Goal: Transaction & Acquisition: Purchase product/service

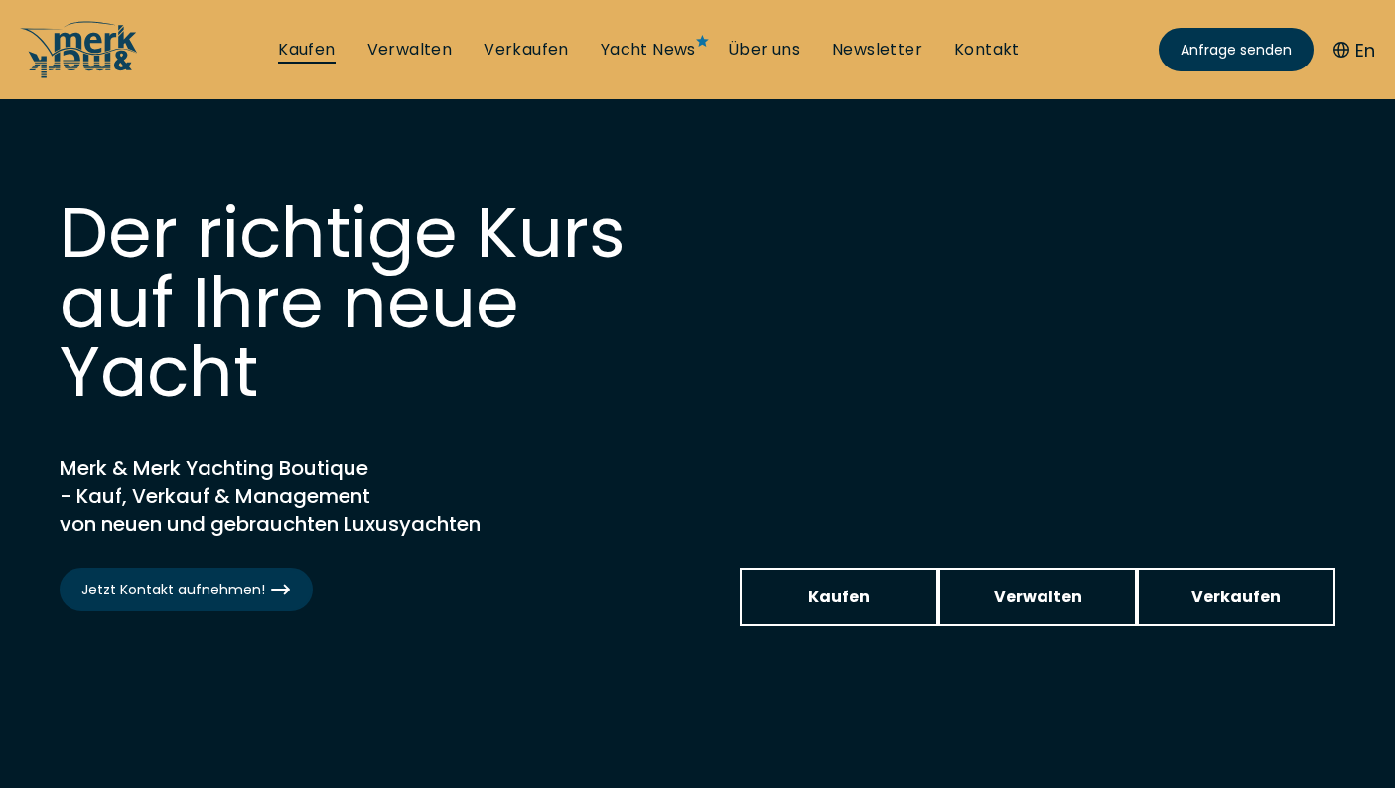
click at [289, 53] on link "Kaufen" at bounding box center [306, 50] width 57 height 22
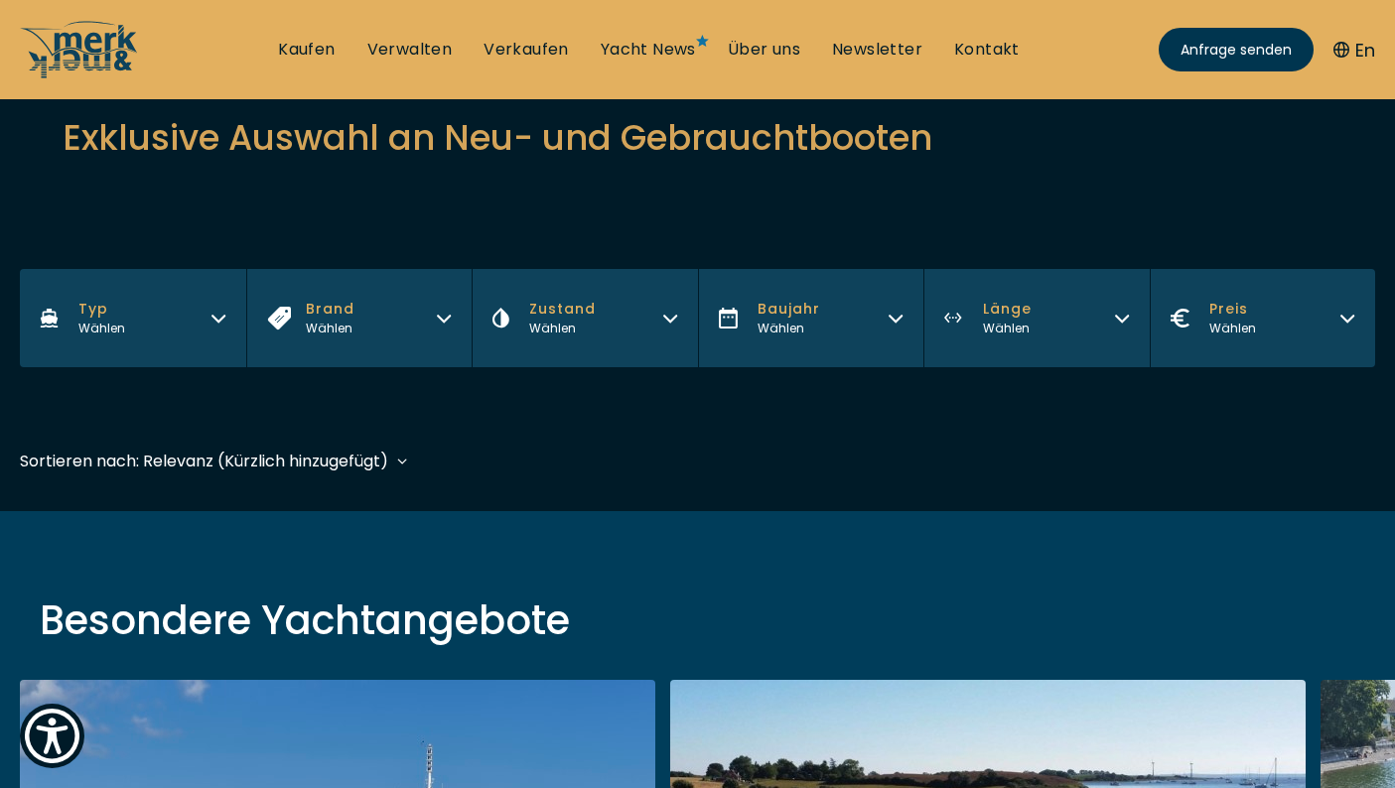
scroll to position [326, 0]
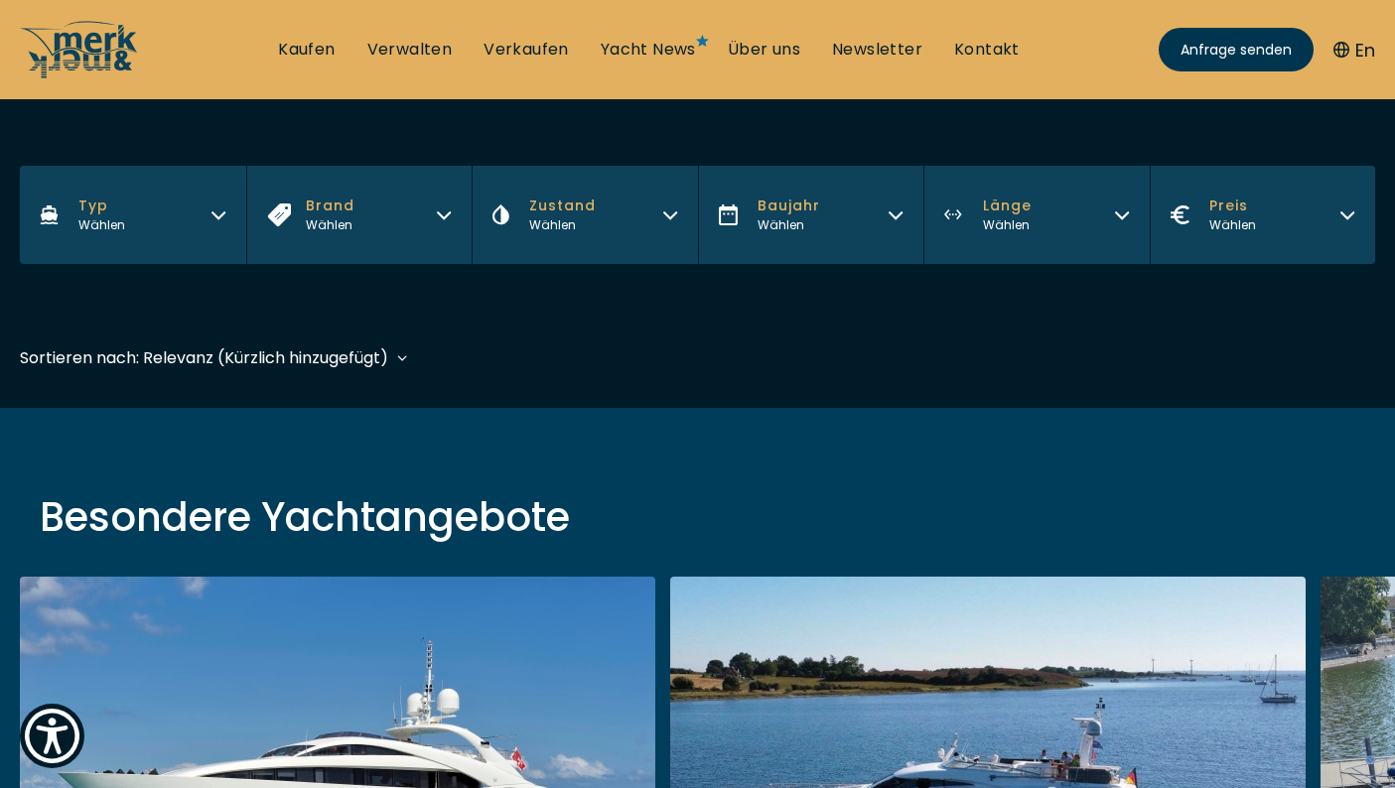
click at [449, 203] on button "Brand Wählen" at bounding box center [359, 215] width 226 height 98
click at [200, 222] on button "Typ Wählen" at bounding box center [133, 215] width 226 height 98
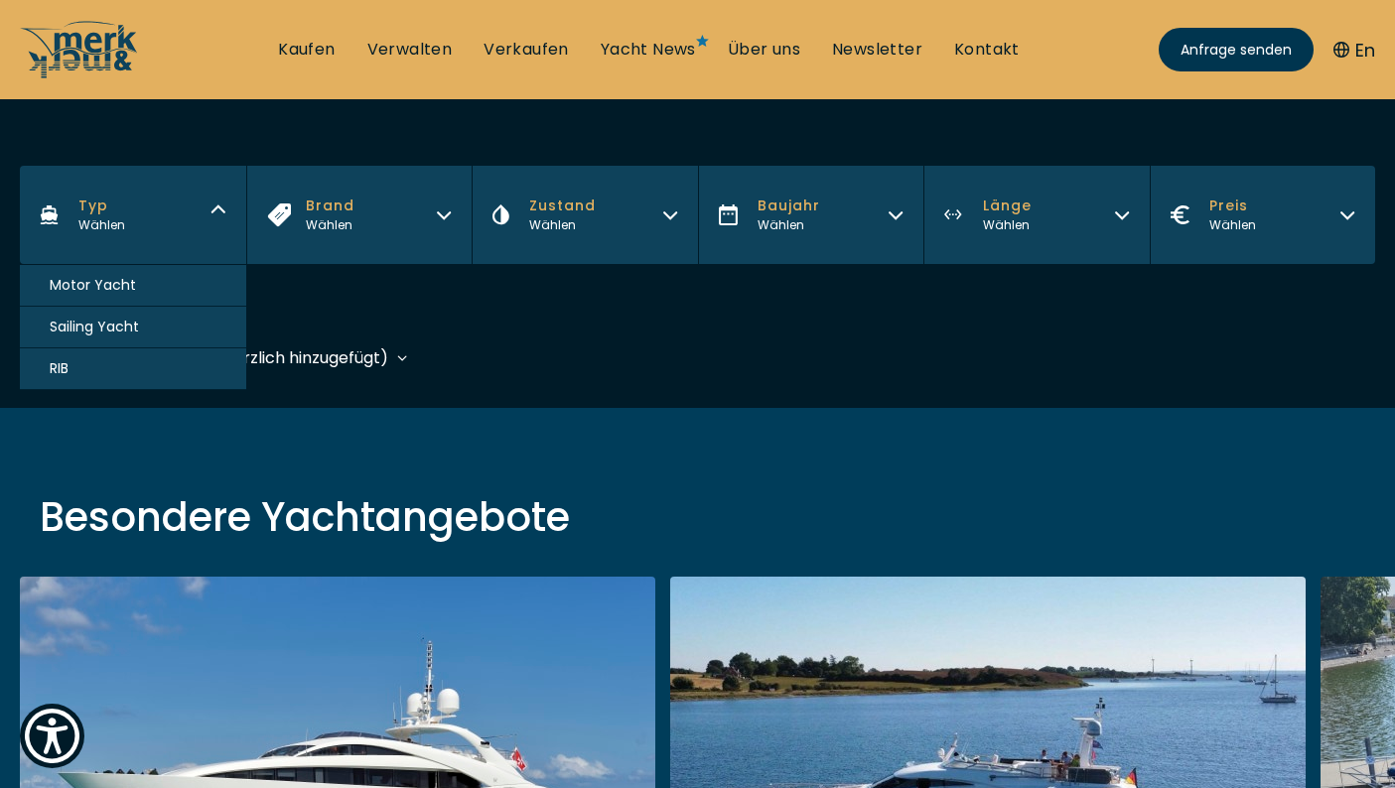
click at [135, 333] on span "Sailing Yacht" at bounding box center [94, 327] width 89 height 21
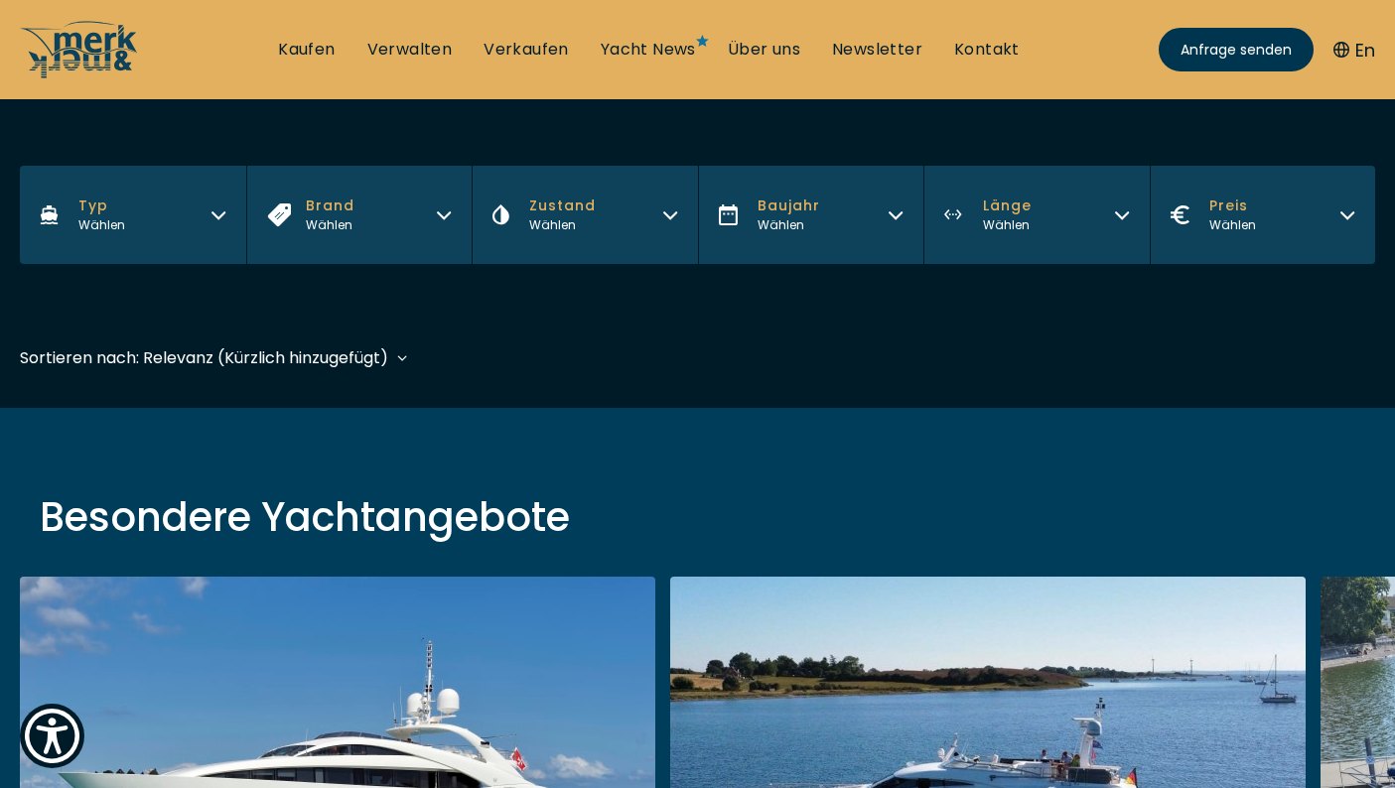
scroll to position [491, 0]
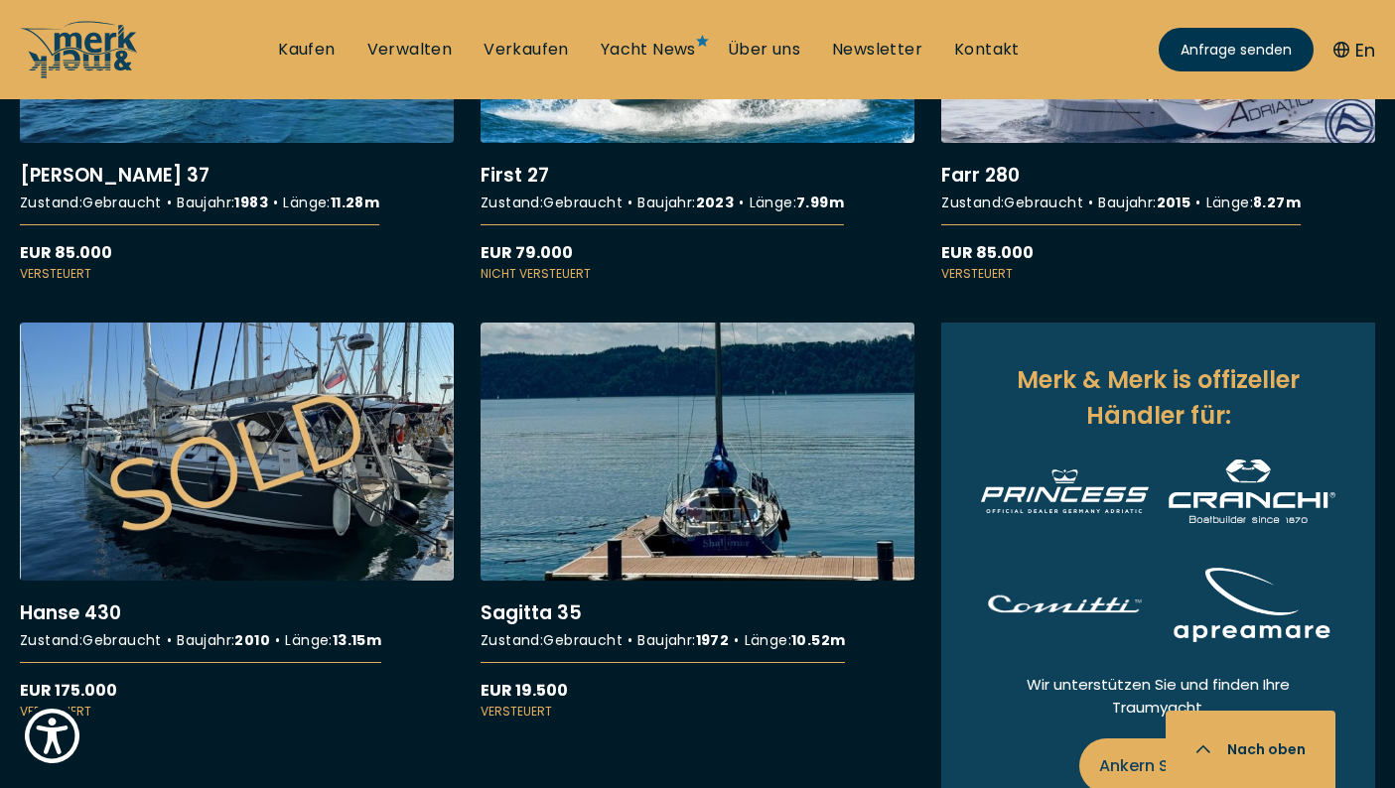
scroll to position [792, 0]
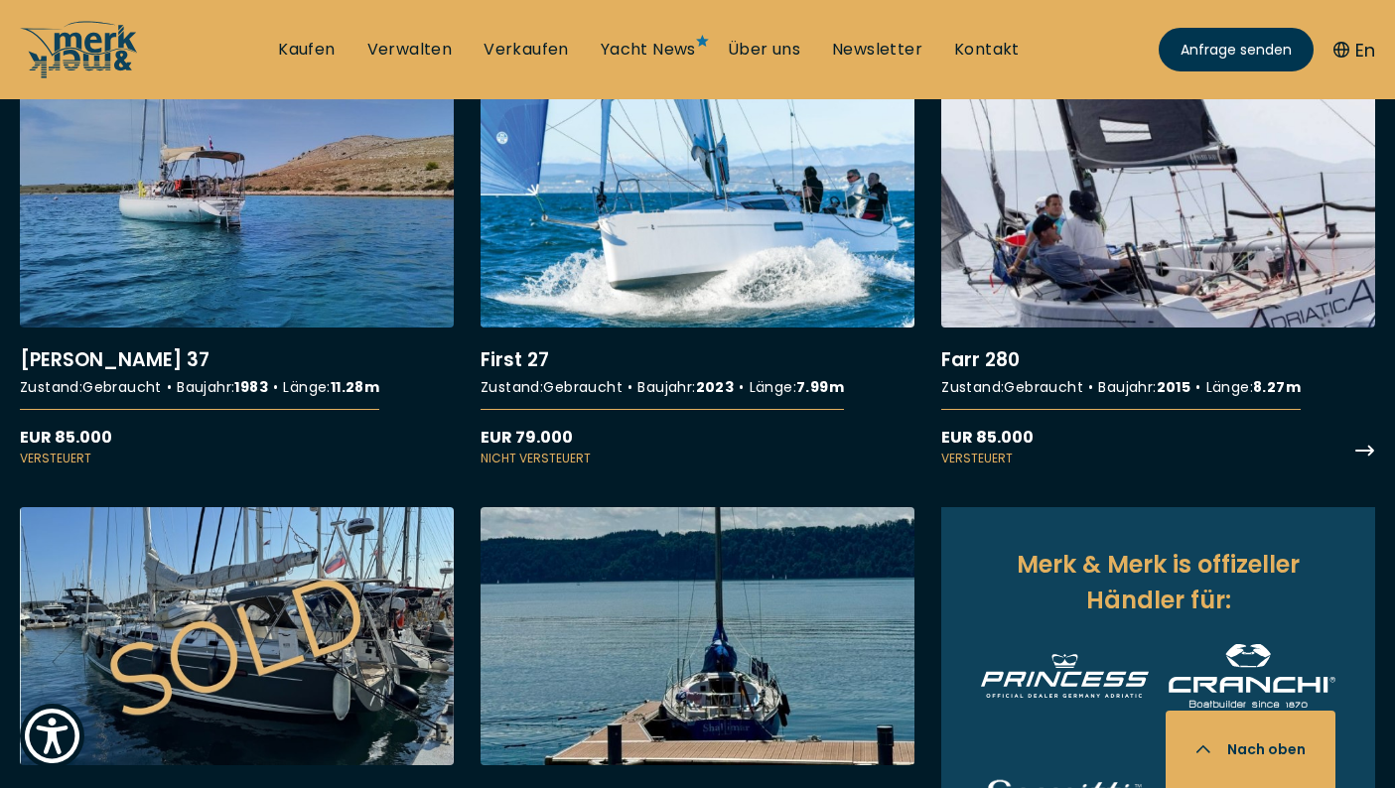
click at [1165, 278] on link "More details about Farr 280" at bounding box center [1158, 268] width 434 height 397
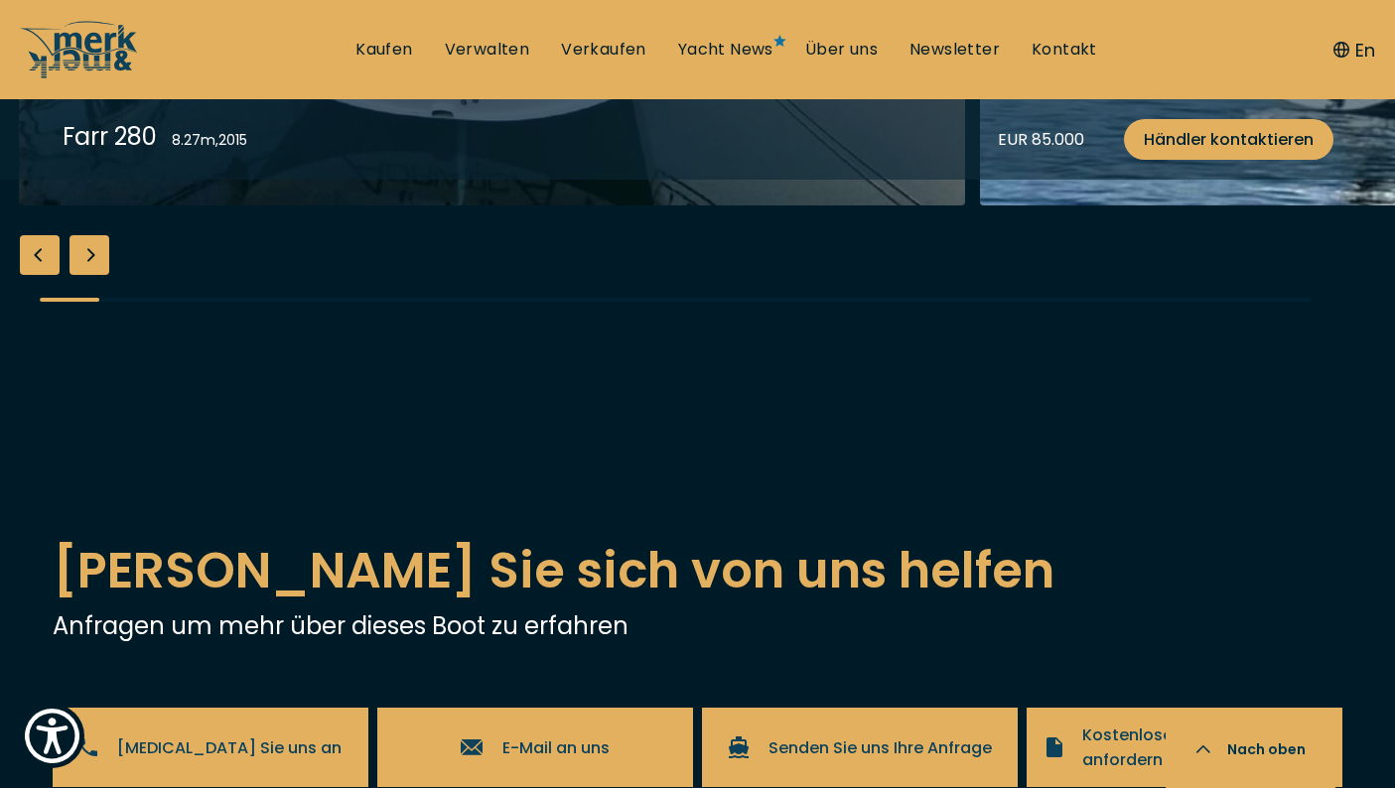
scroll to position [2459, 0]
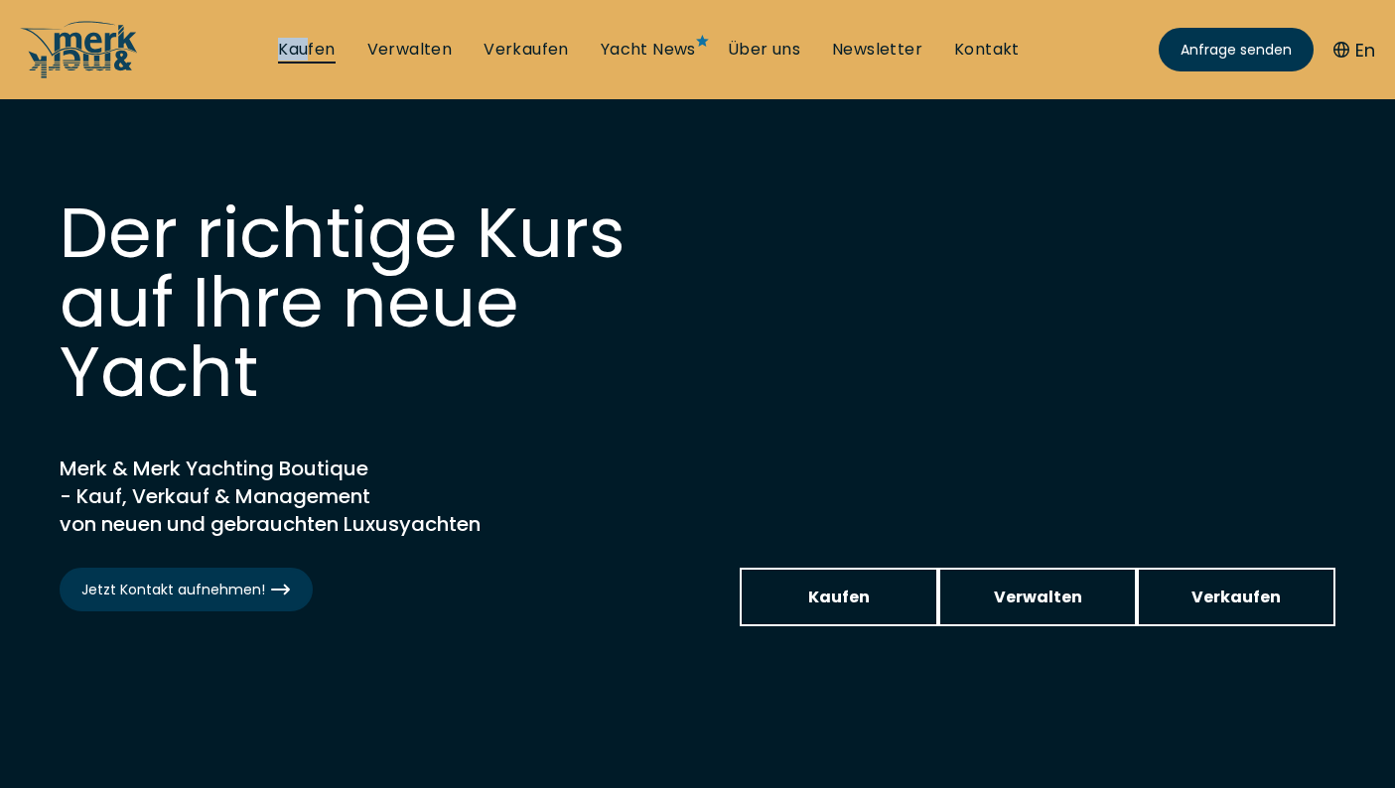
click at [309, 38] on ul "Kaufen Verwalten Verkaufen Yacht News Über uns Newsletter Kontakt Senden Sie un…" at bounding box center [648, 50] width 773 height 60
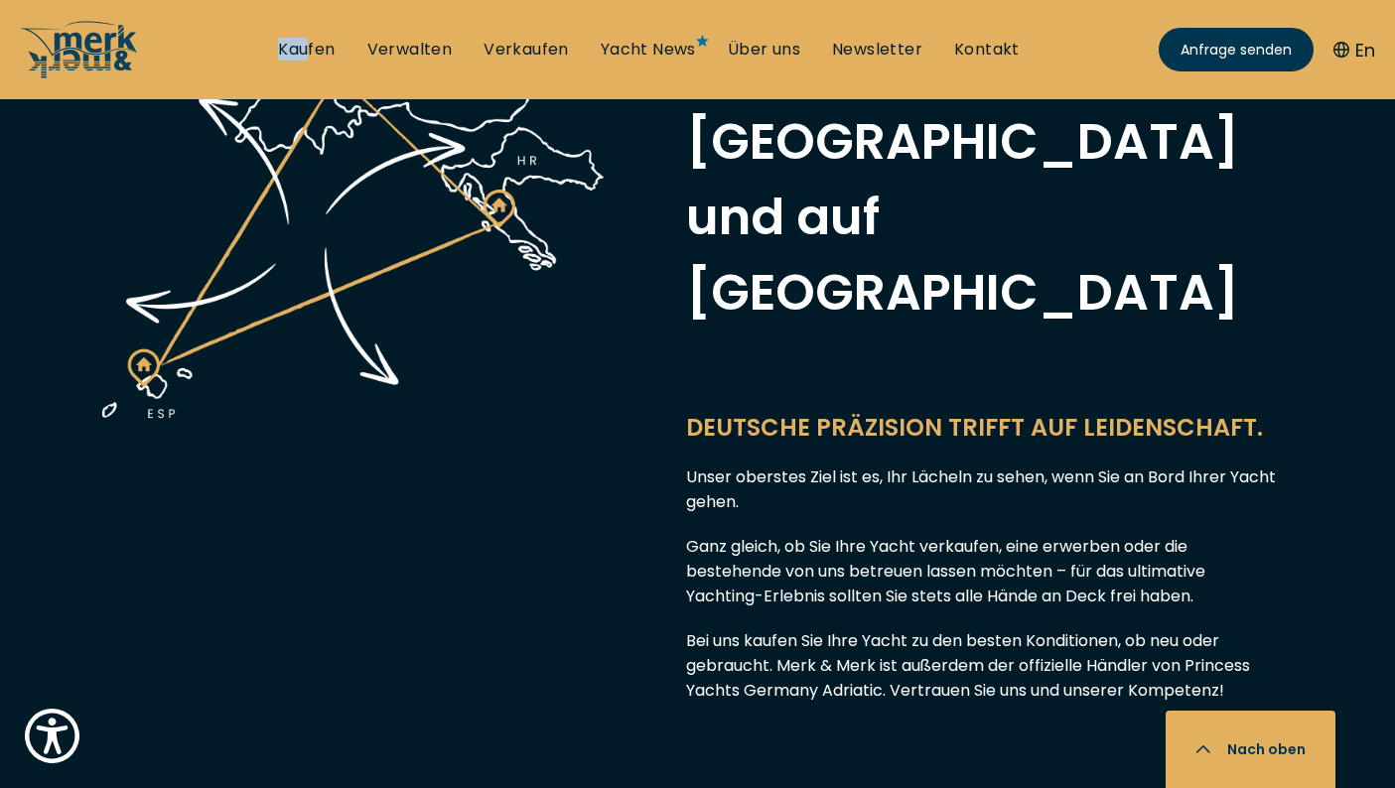
scroll to position [1232, 0]
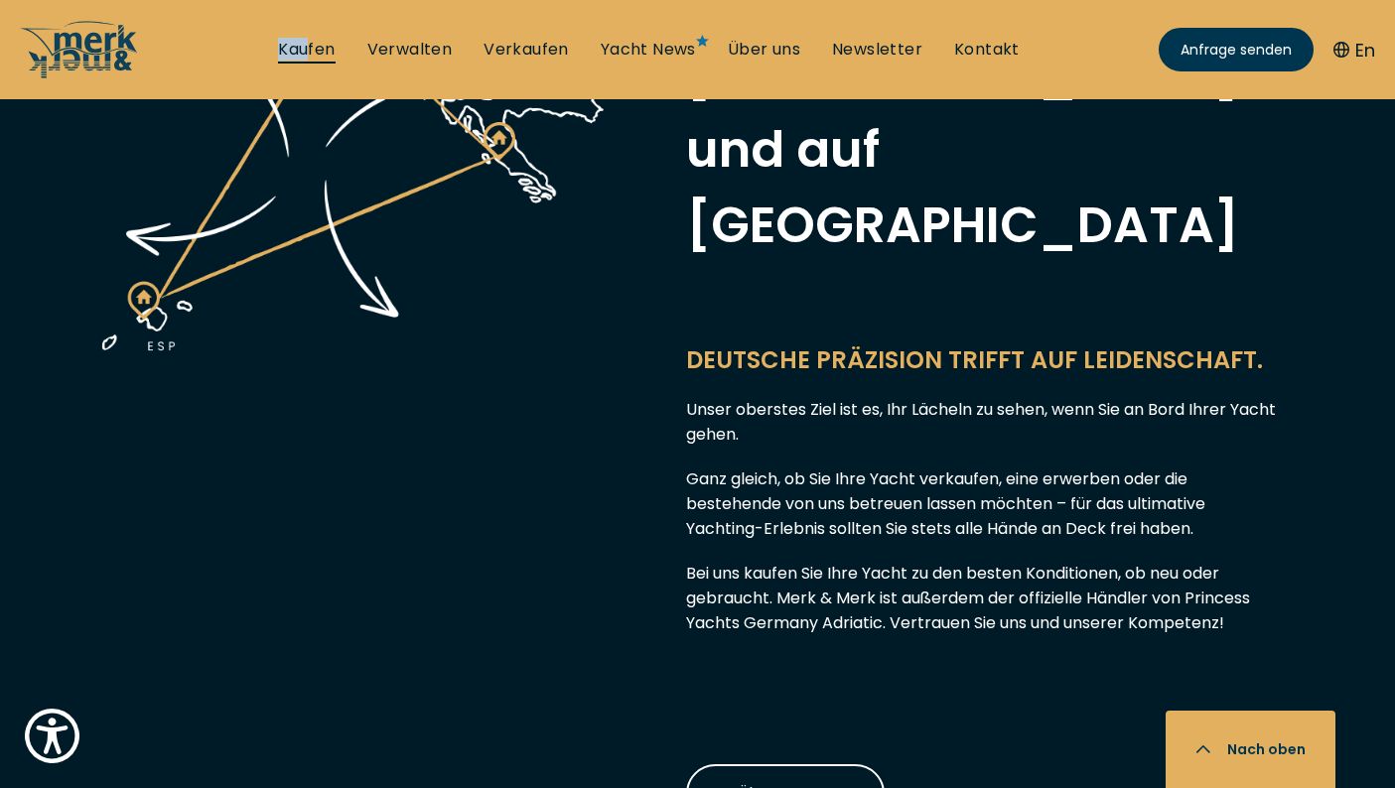
click at [312, 48] on link "Kaufen" at bounding box center [306, 50] width 57 height 22
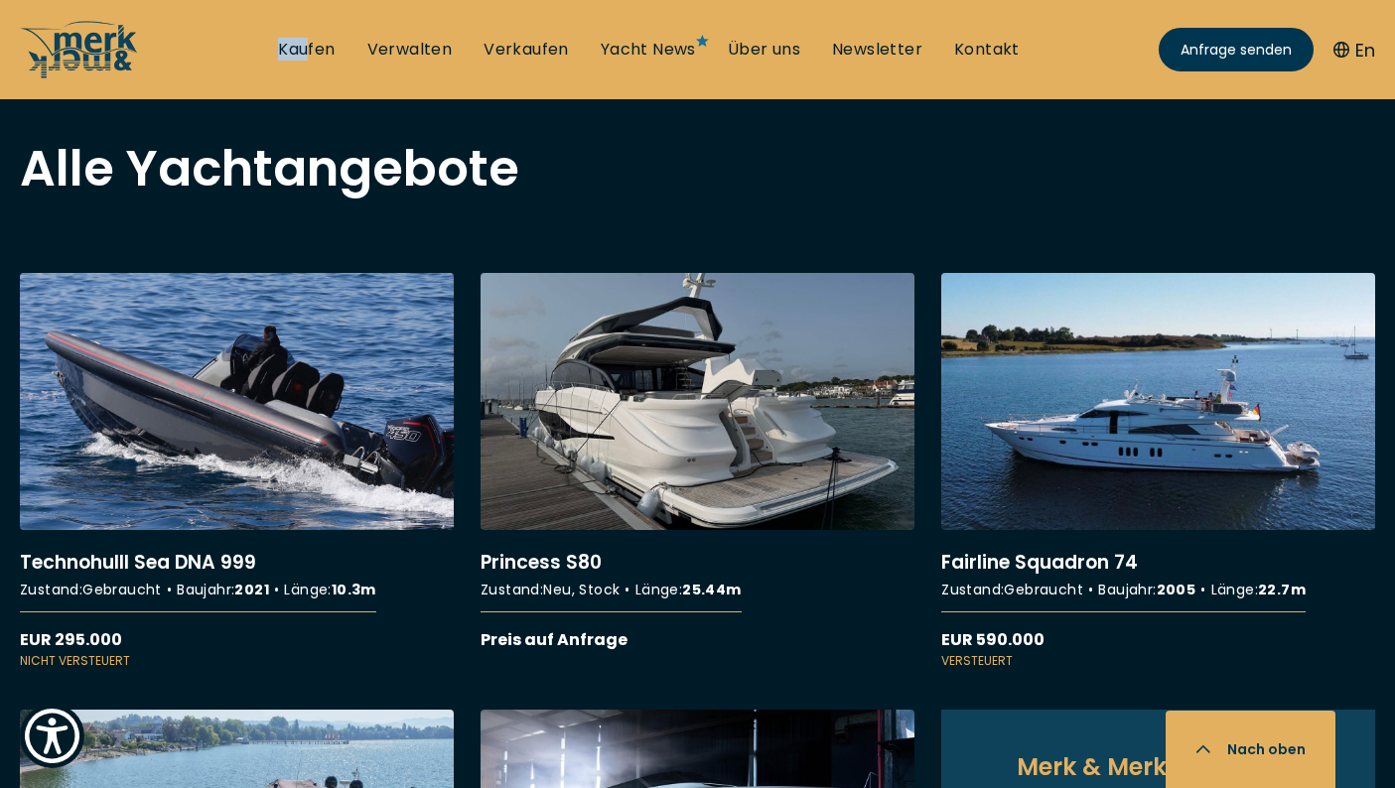
scroll to position [1633, 0]
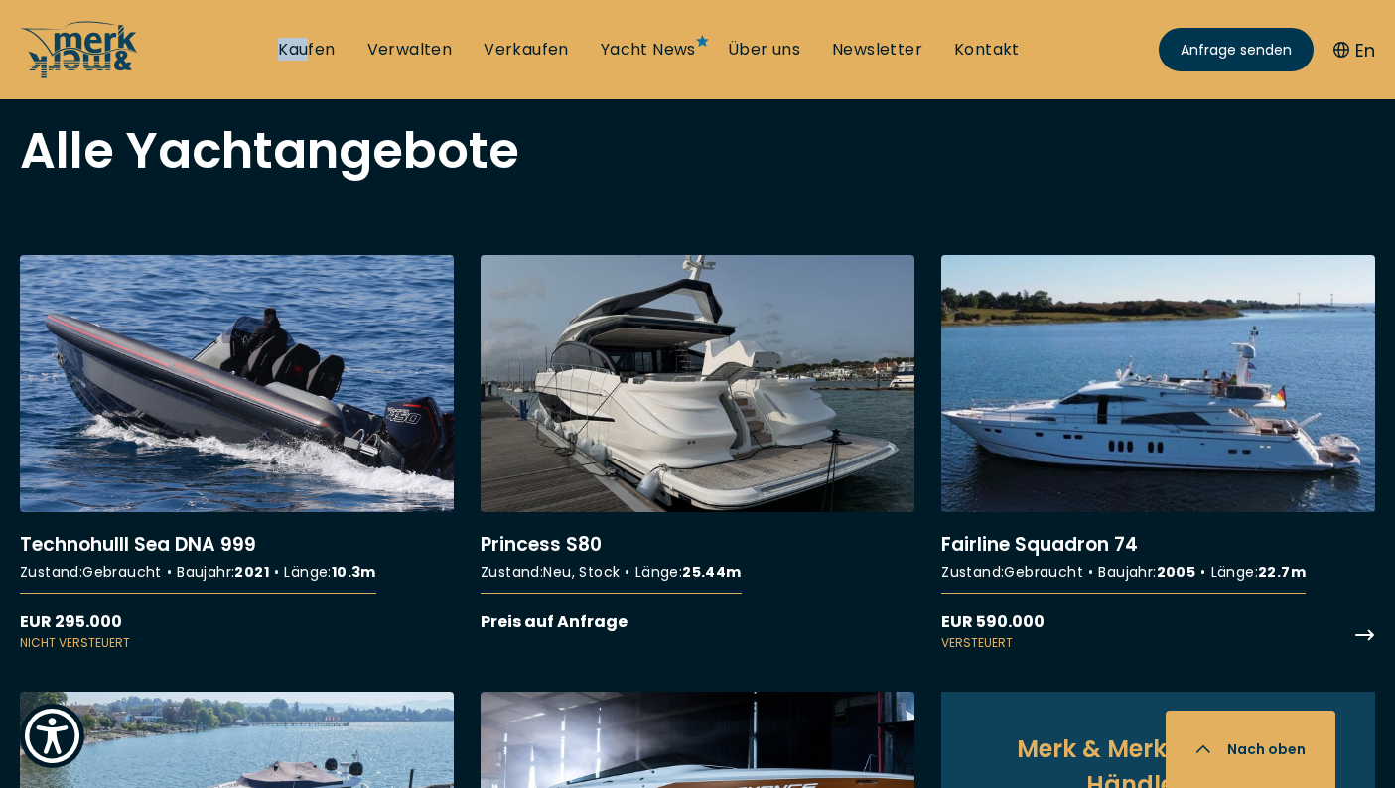
click at [1140, 420] on link "More details about Fairline Squadron 74" at bounding box center [1158, 453] width 434 height 397
